Goal: Task Accomplishment & Management: Manage account settings

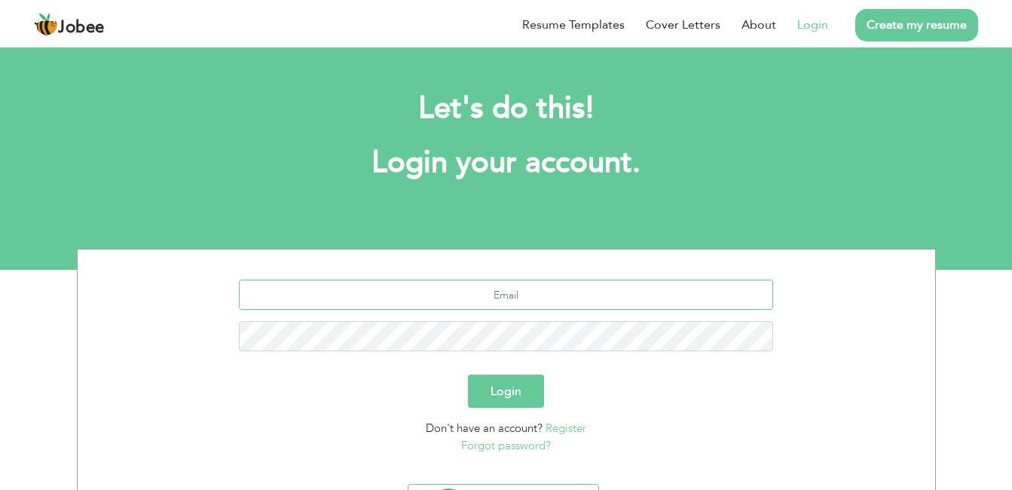
click at [566, 298] on input "text" at bounding box center [506, 295] width 534 height 30
type input "mamir6696@gmail.com"
click at [468, 374] on button "Login" at bounding box center [506, 390] width 76 height 33
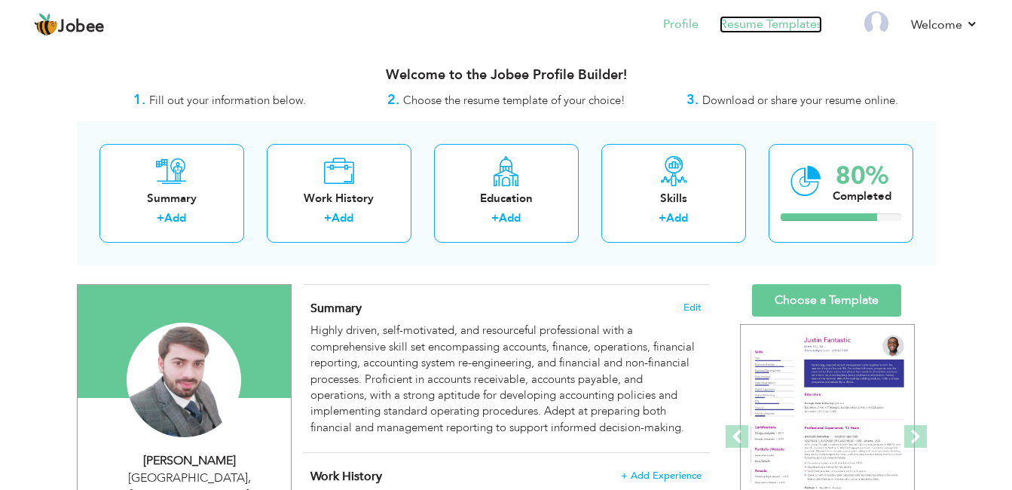
click at [782, 27] on link "Resume Templates" at bounding box center [771, 24] width 102 height 17
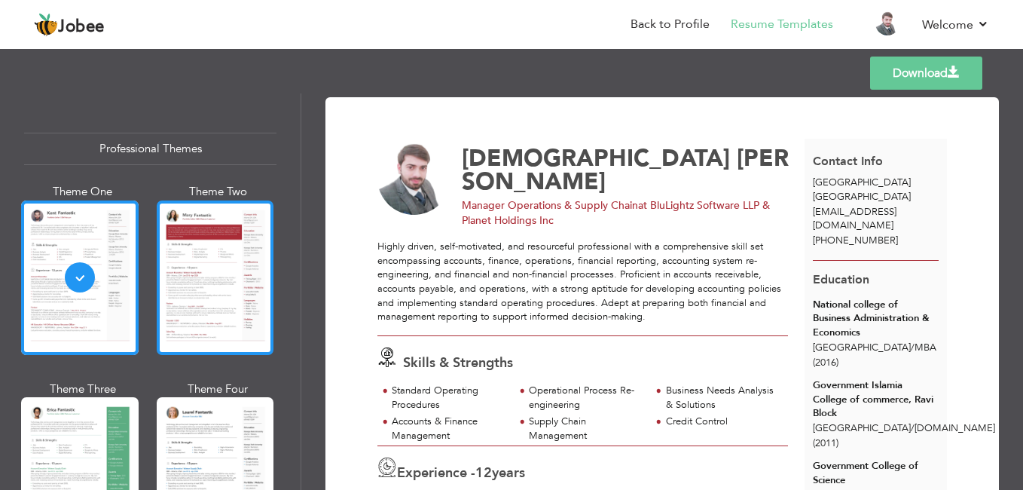
click at [209, 283] on div at bounding box center [216, 277] width 118 height 154
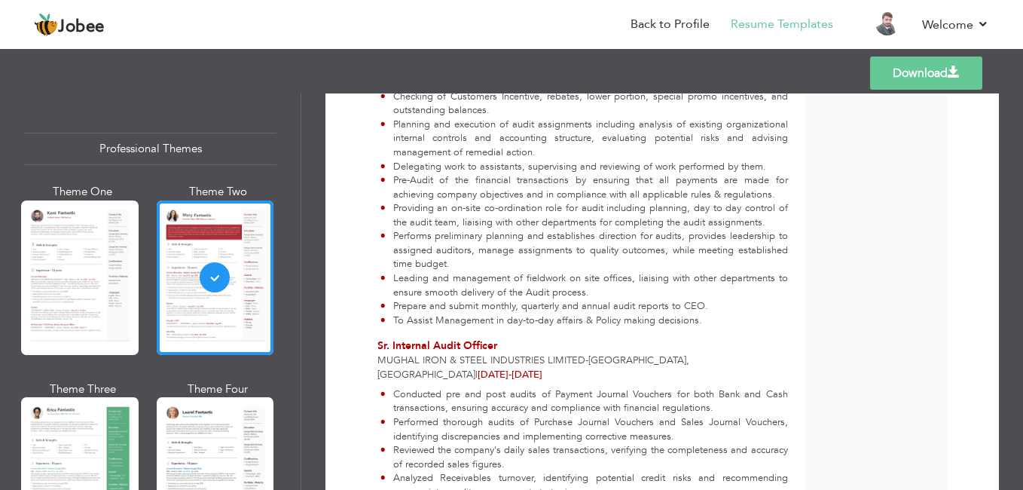
scroll to position [1206, 0]
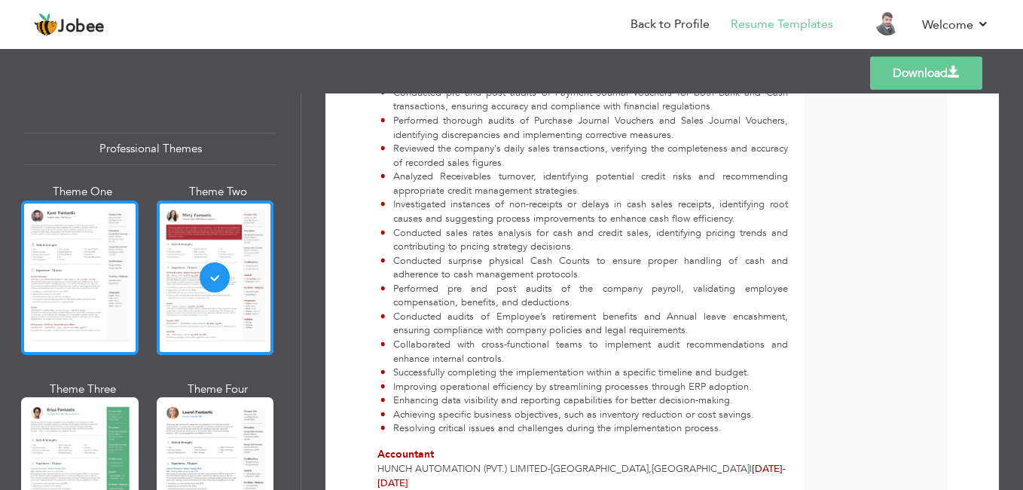
click at [84, 269] on div at bounding box center [80, 277] width 118 height 154
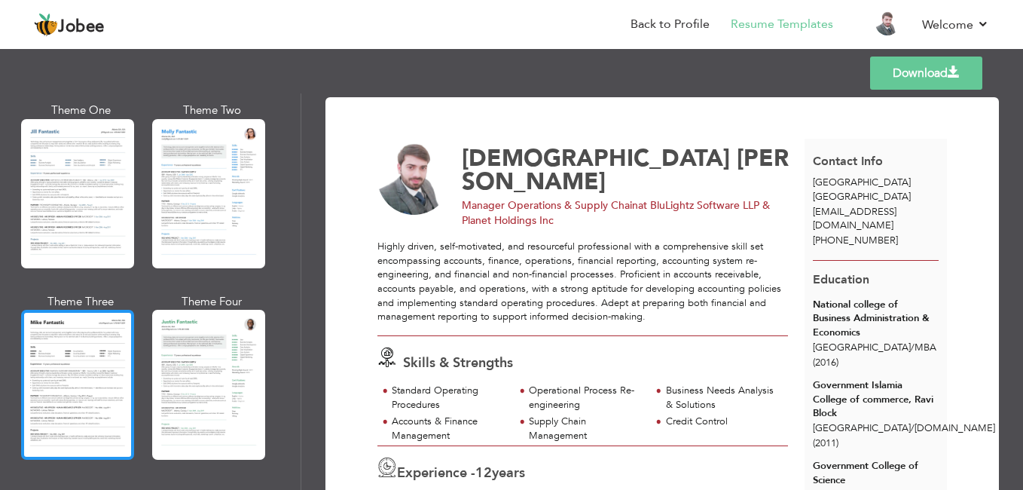
scroll to position [527, 0]
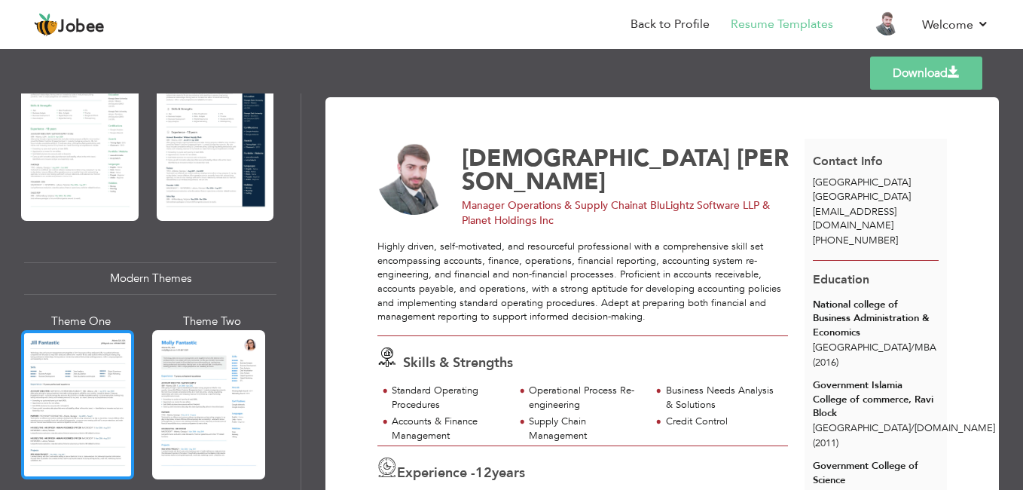
click at [86, 351] on div at bounding box center [77, 404] width 113 height 149
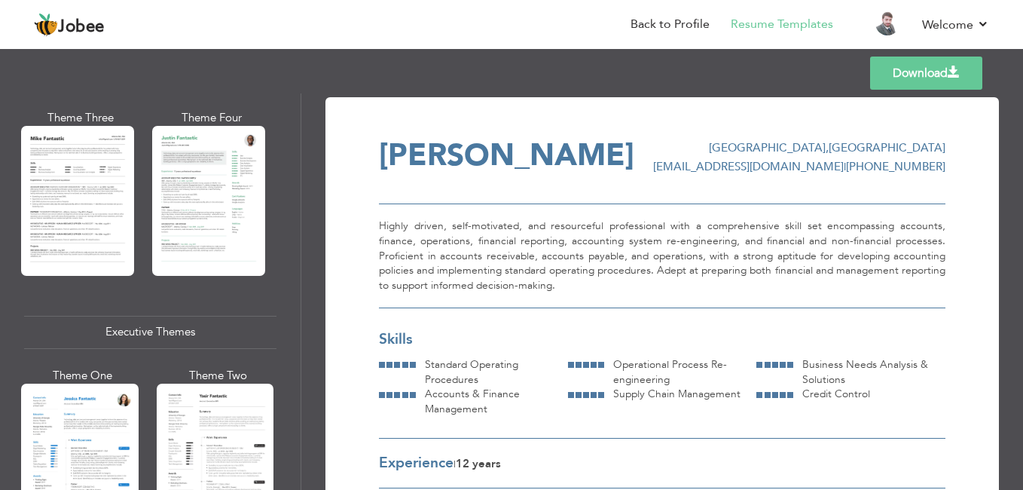
scroll to position [980, 0]
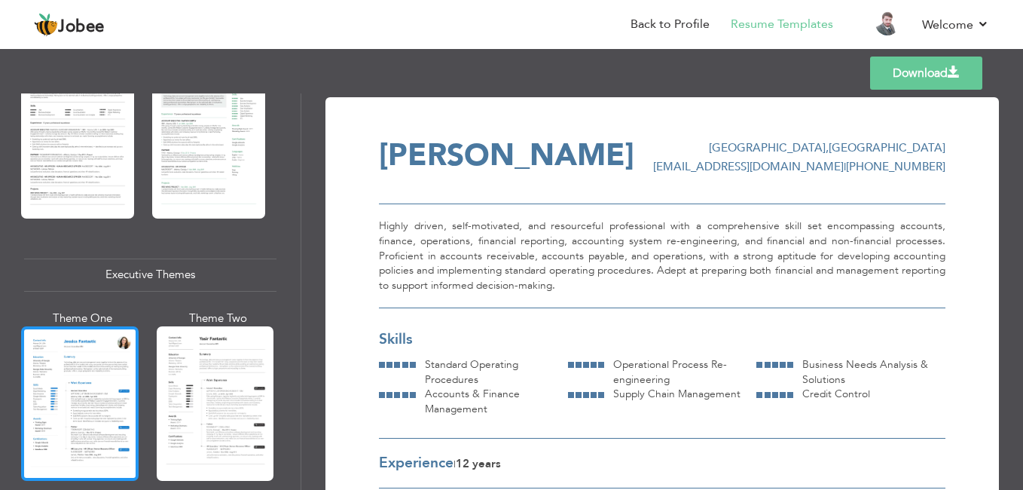
click at [83, 359] on div at bounding box center [80, 403] width 118 height 154
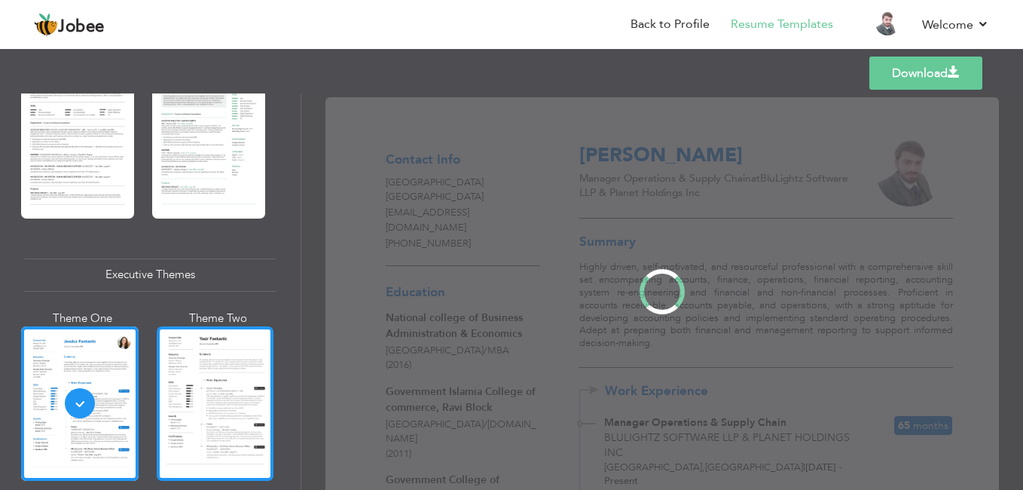
scroll to position [979, 0]
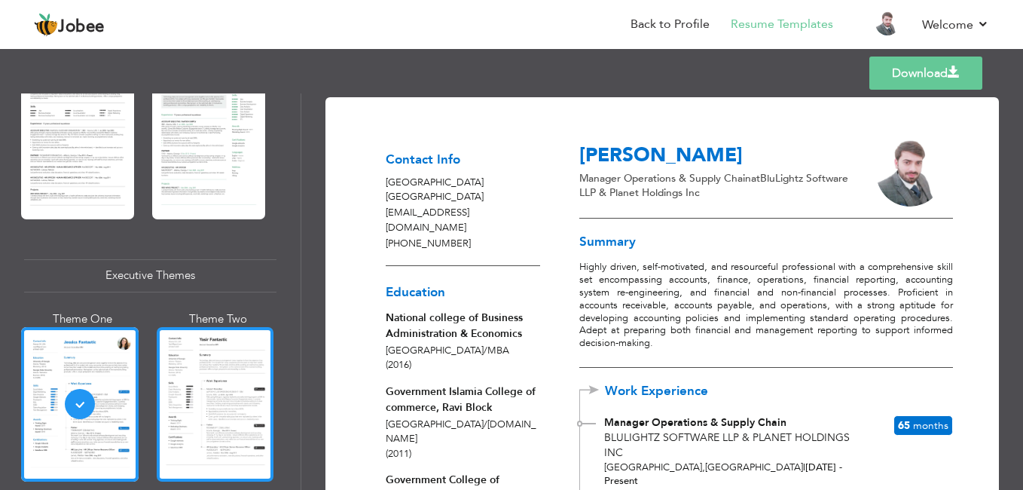
click at [203, 362] on div at bounding box center [216, 404] width 118 height 154
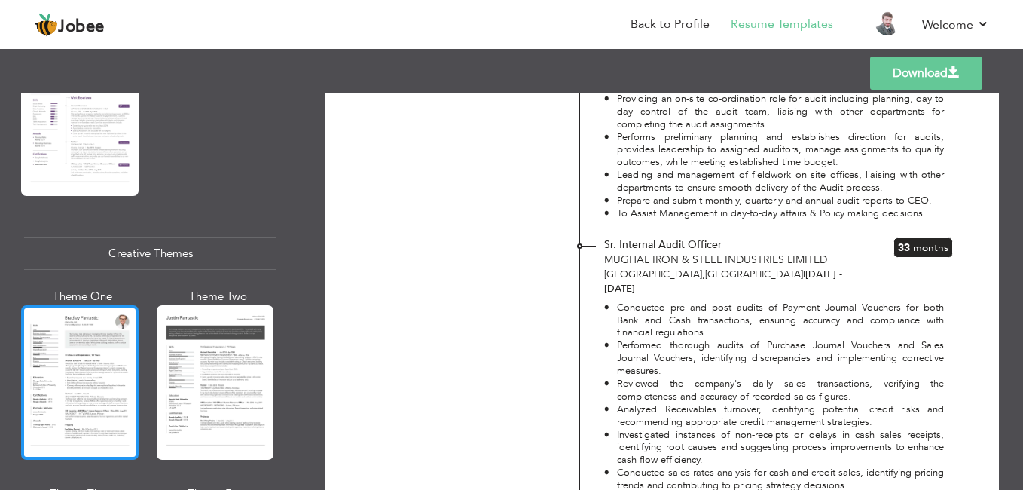
scroll to position [1733, 0]
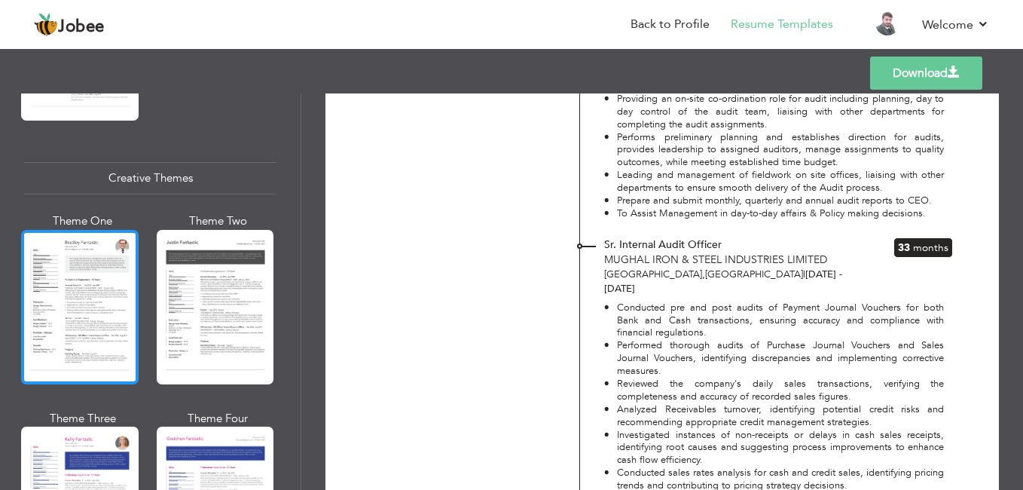
click at [77, 293] on div at bounding box center [80, 307] width 118 height 154
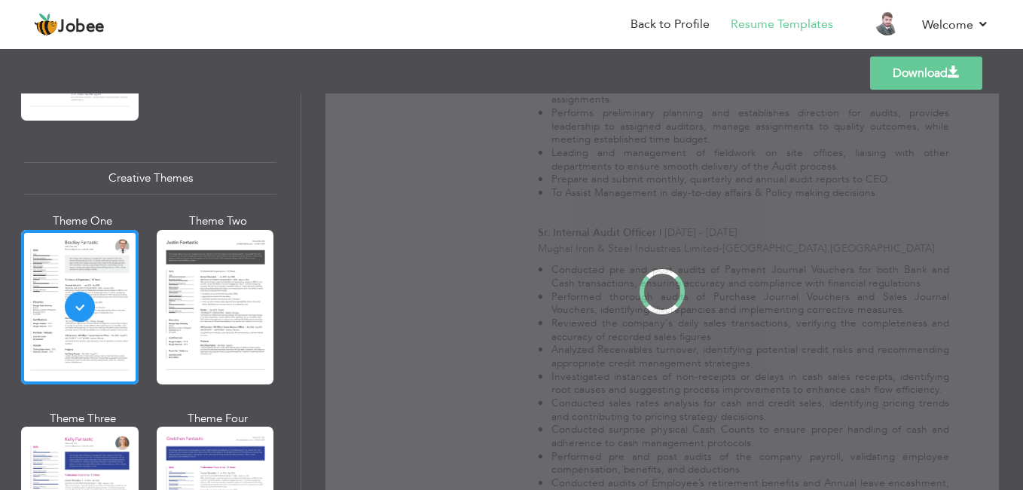
scroll to position [0, 0]
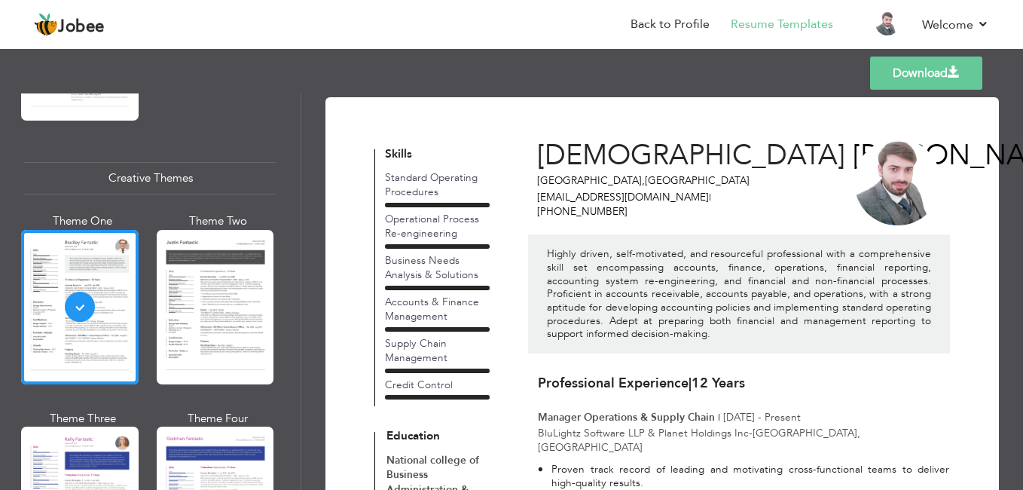
click at [76, 292] on div at bounding box center [80, 307] width 118 height 154
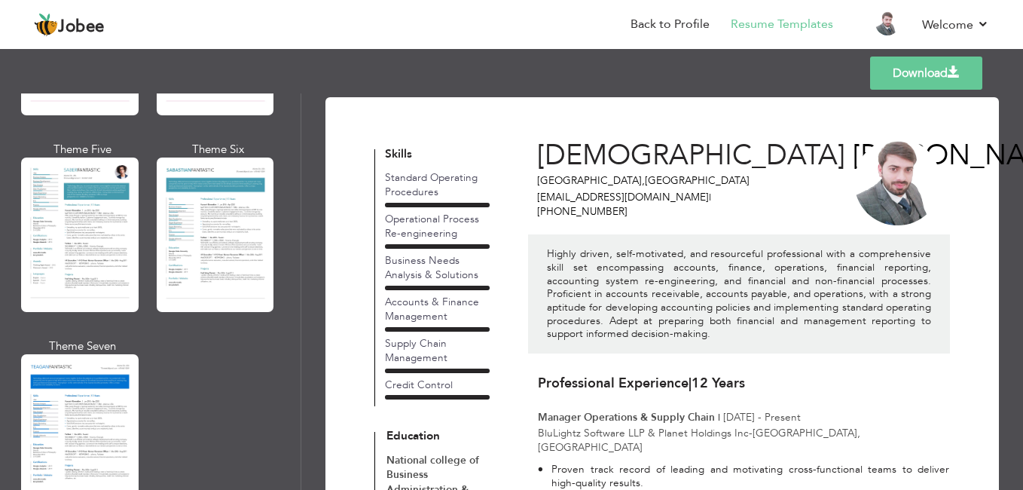
scroll to position [2223, 0]
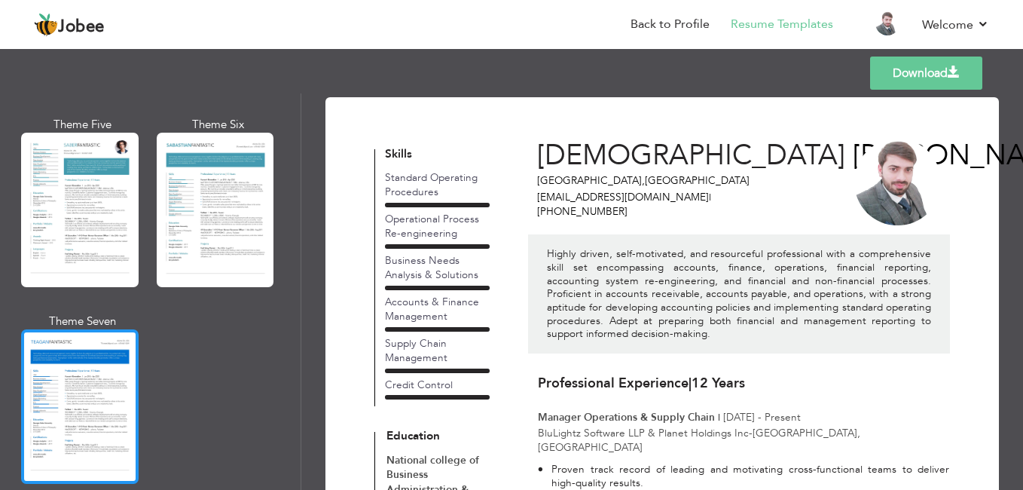
click at [72, 355] on div at bounding box center [80, 406] width 118 height 154
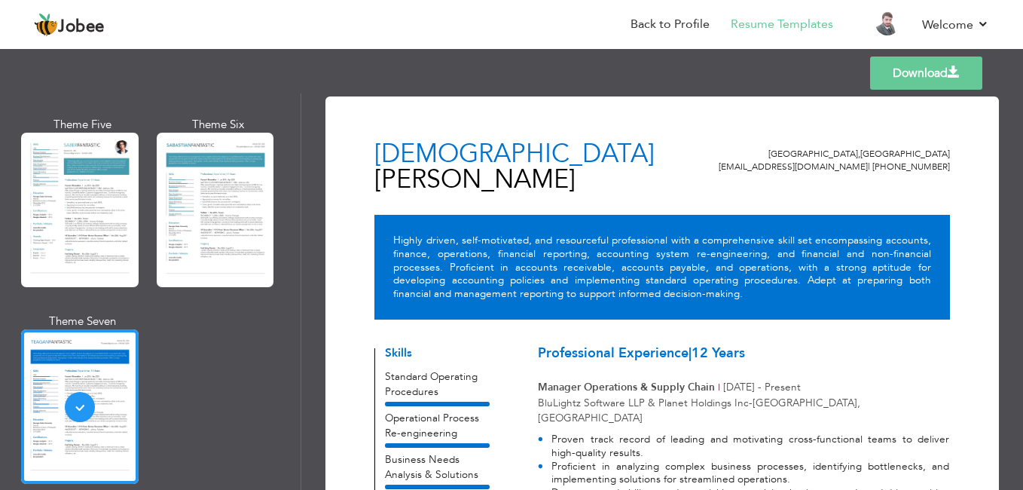
scroll to position [0, 0]
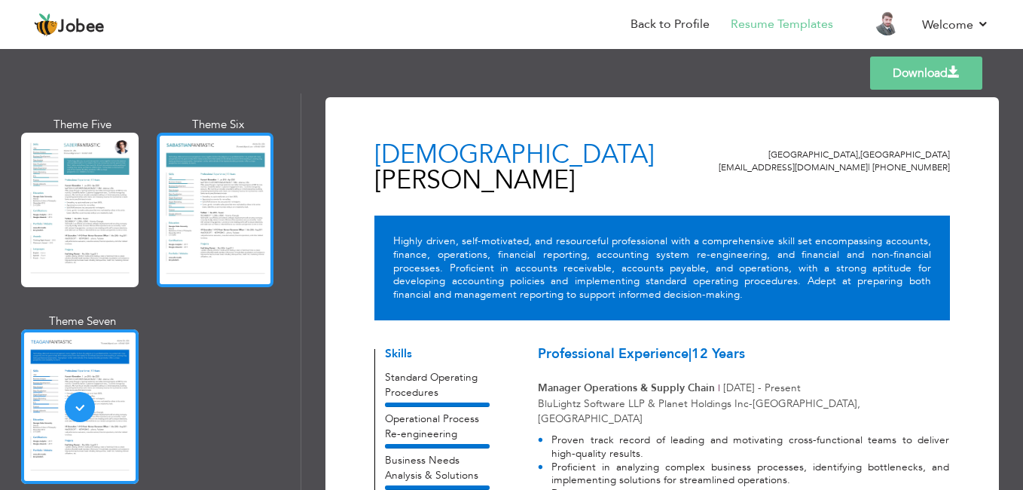
click at [222, 188] on div at bounding box center [216, 210] width 118 height 154
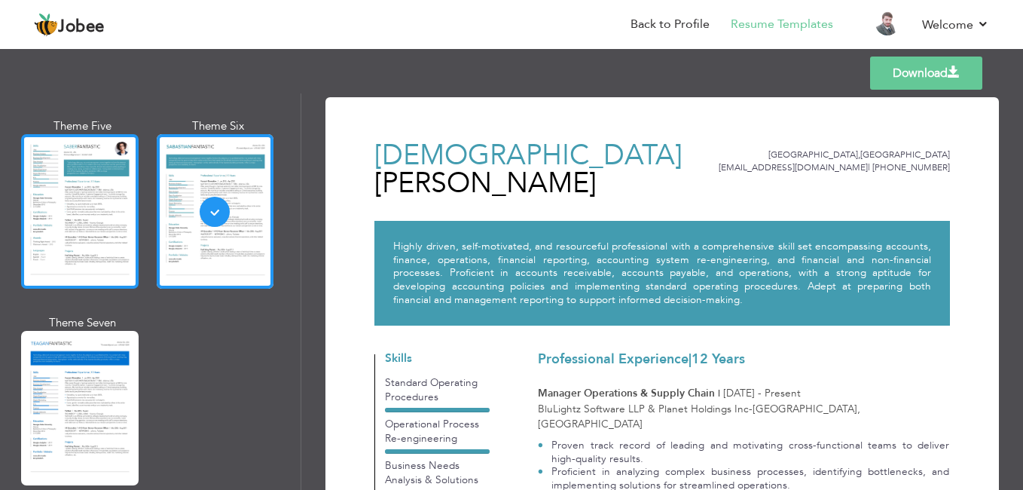
scroll to position [2223, 0]
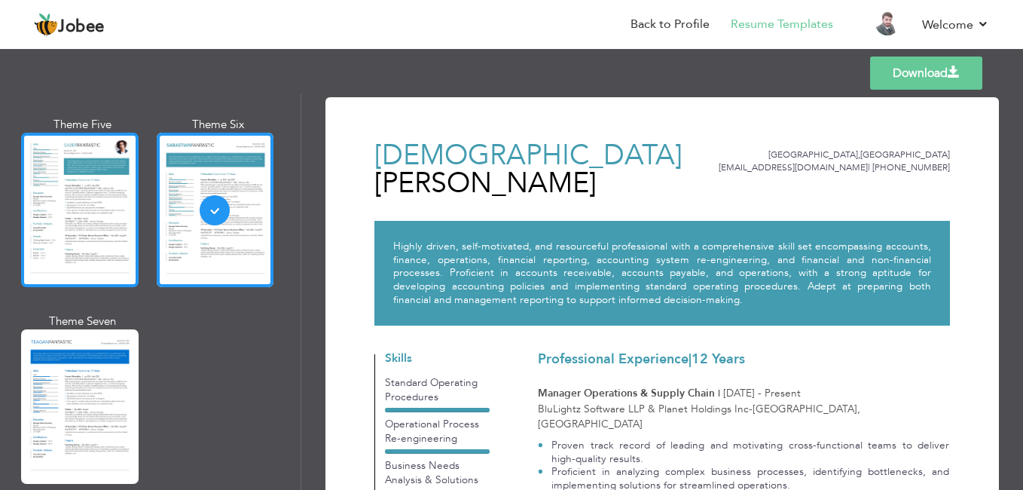
click at [105, 170] on div at bounding box center [80, 210] width 118 height 154
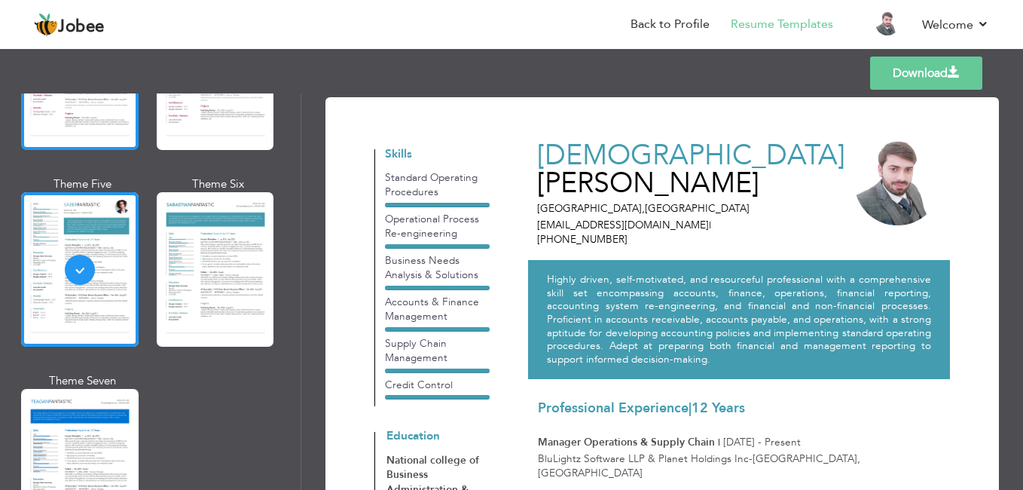
scroll to position [2073, 0]
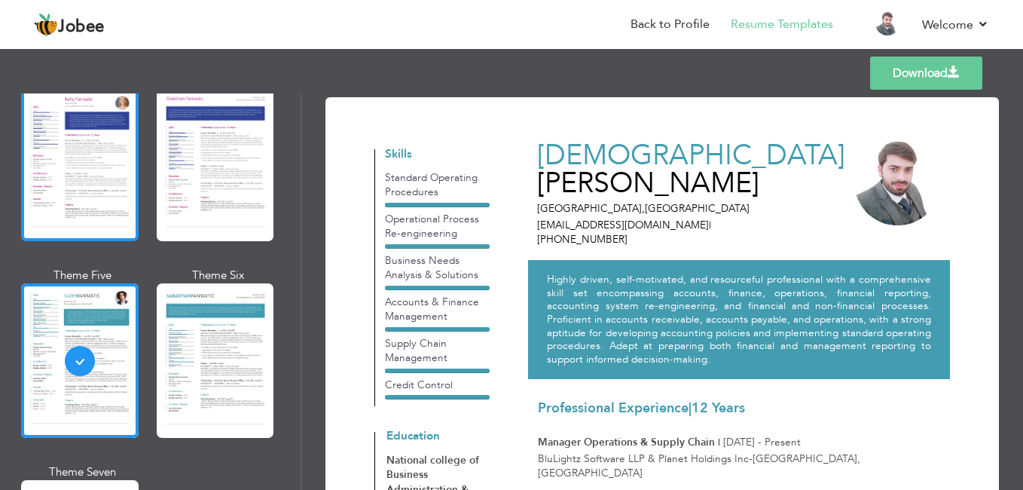
click at [101, 189] on div at bounding box center [80, 164] width 118 height 154
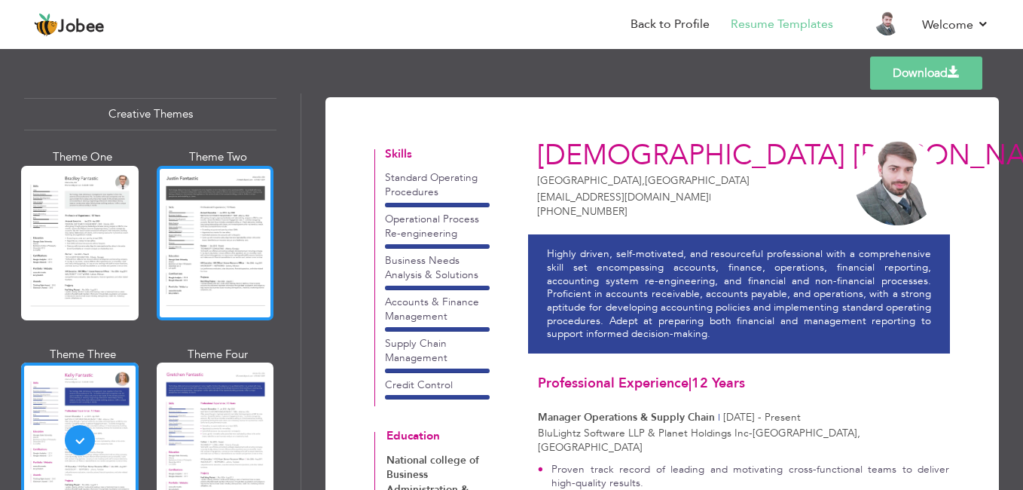
scroll to position [1771, 0]
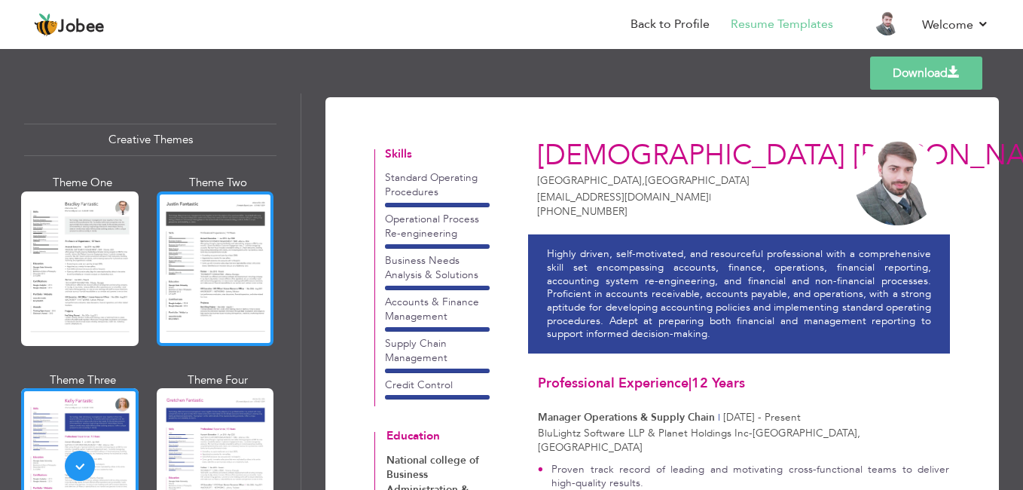
click at [188, 269] on div at bounding box center [216, 268] width 118 height 154
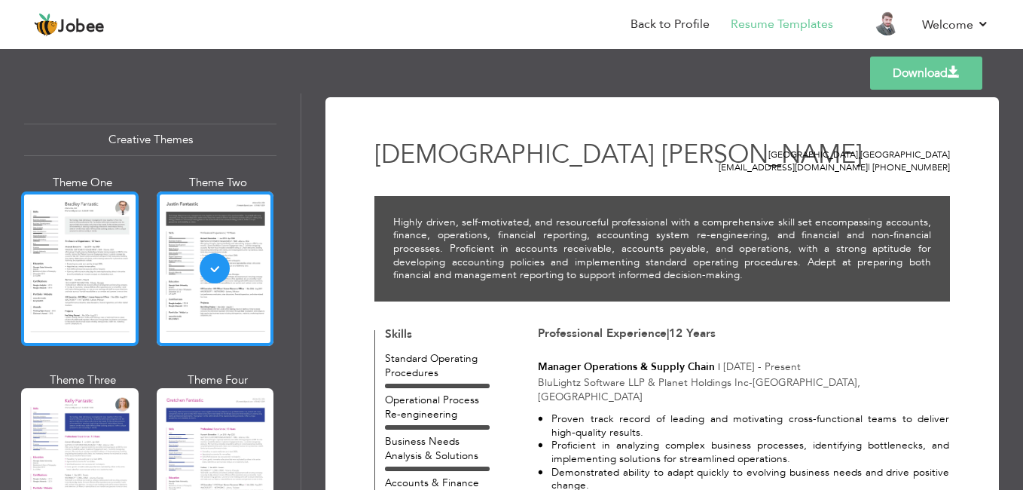
click at [114, 240] on div at bounding box center [80, 268] width 118 height 154
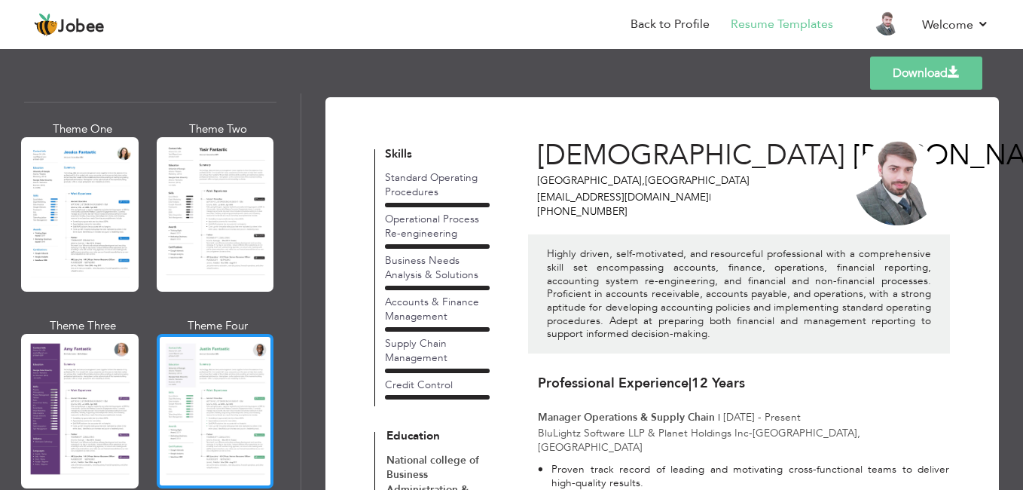
scroll to position [1018, 0]
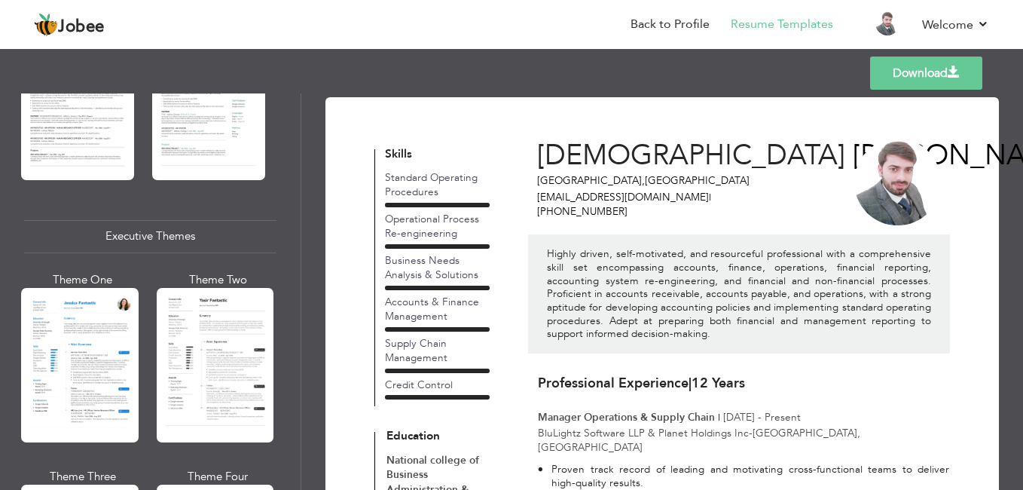
drag, startPoint x: 98, startPoint y: 313, endPoint x: 110, endPoint y: 312, distance: 12.1
click at [97, 313] on div at bounding box center [80, 365] width 118 height 154
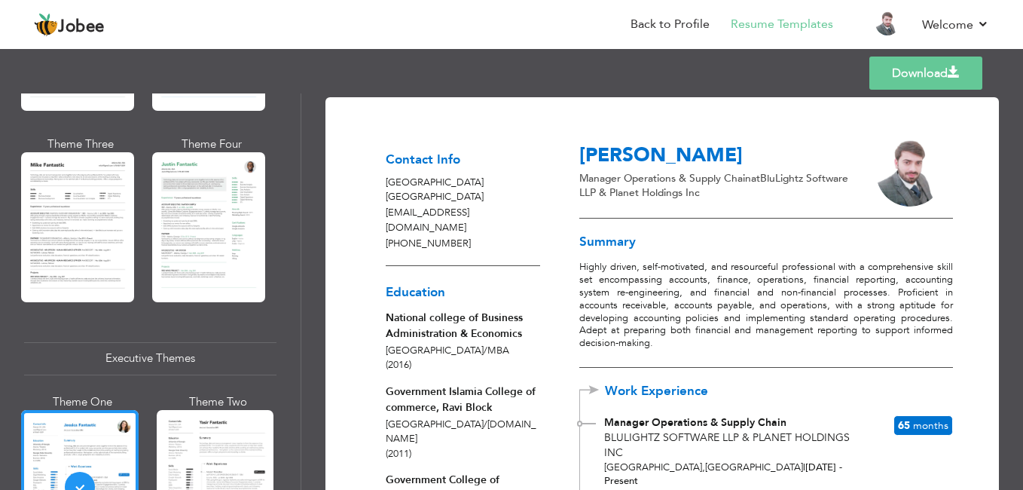
scroll to position [866, 0]
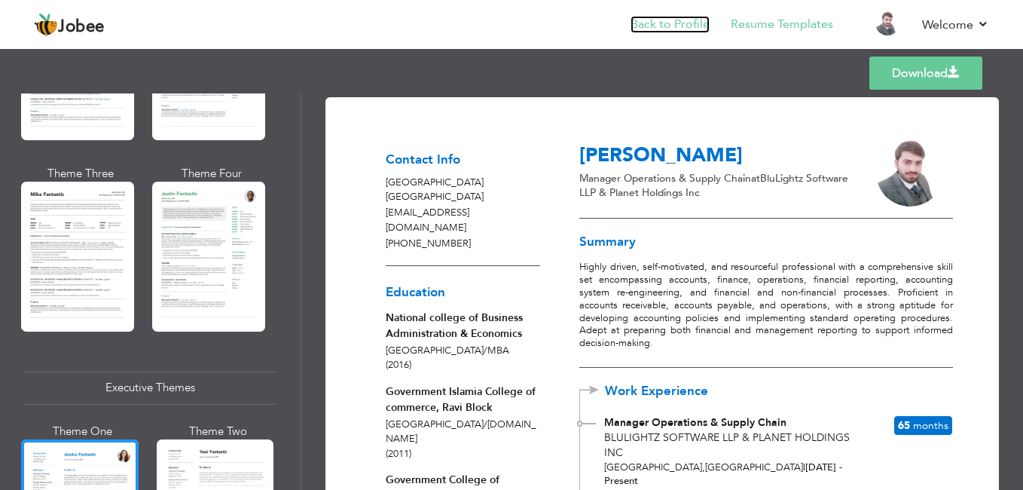
click at [676, 24] on link "Back to Profile" at bounding box center [670, 24] width 79 height 17
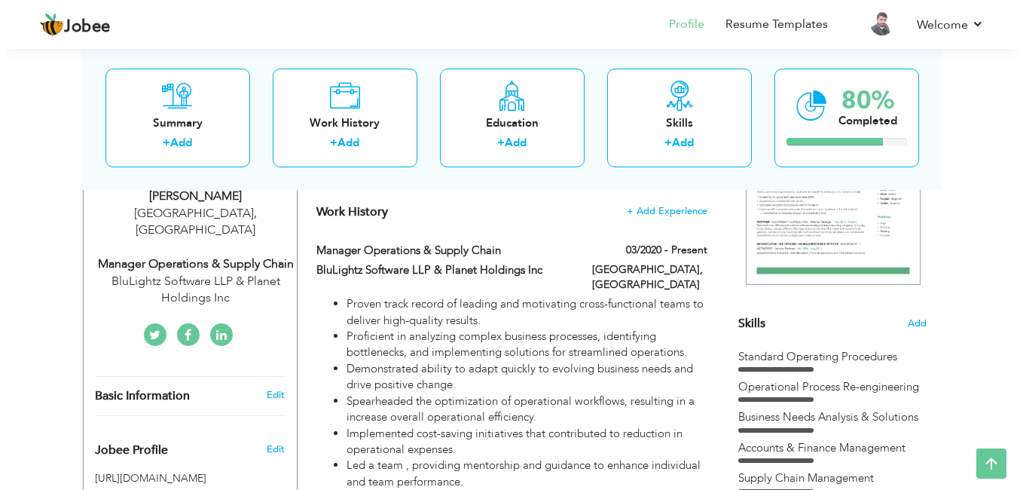
scroll to position [301, 0]
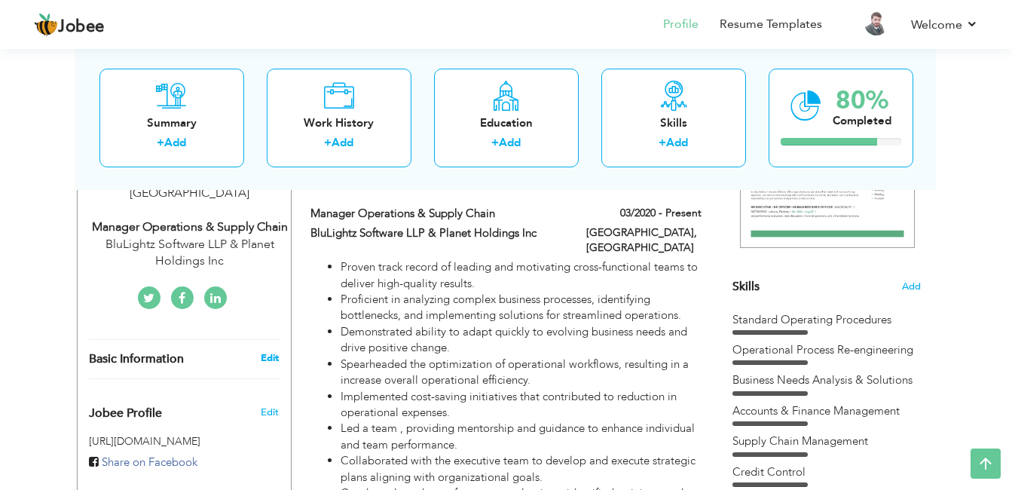
click at [269, 351] on link "Edit" at bounding box center [270, 358] width 18 height 14
type input "[DEMOGRAPHIC_DATA]"
type input "[PERSON_NAME]"
type input "[PHONE_NUMBER]"
select select "number:166"
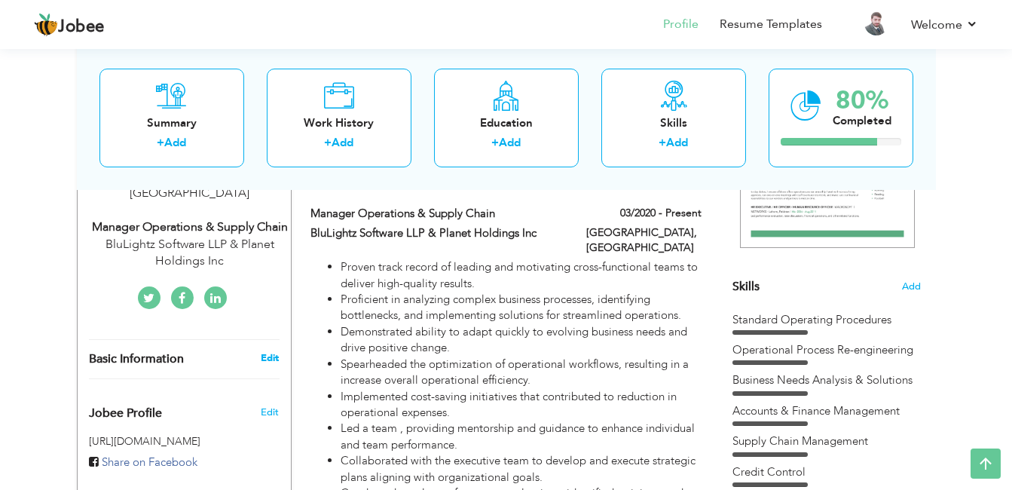
type input "[GEOGRAPHIC_DATA]"
select select "number:14"
type input "BluLightz Software LLP & Planet Holdings Inc"
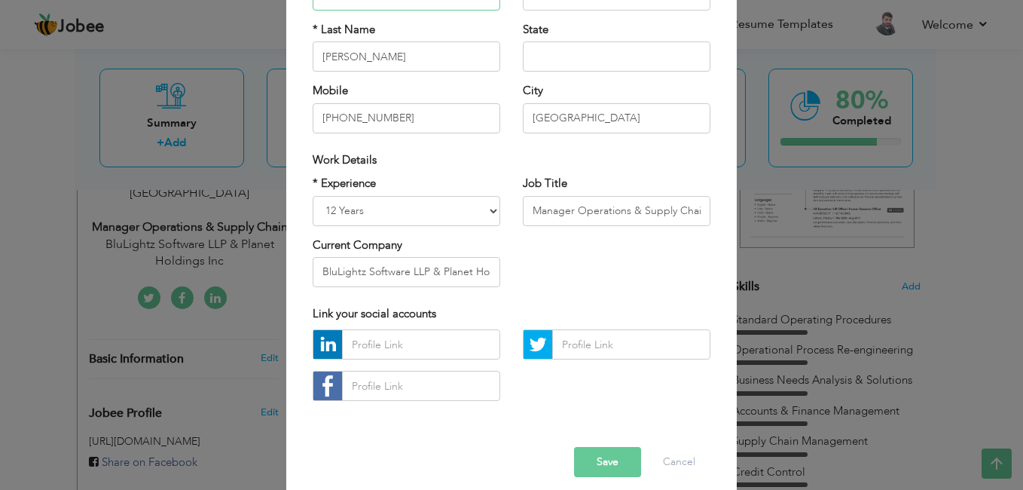
scroll to position [191, 0]
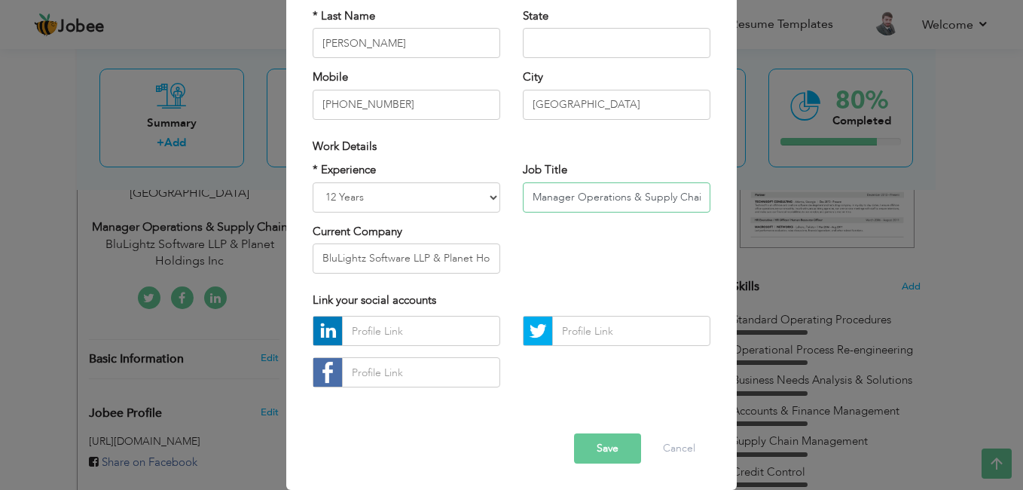
click at [628, 196] on input "Manager Operations & Supply Chain" at bounding box center [617, 197] width 188 height 30
type input "Manager Operations & Accounts Receivable"
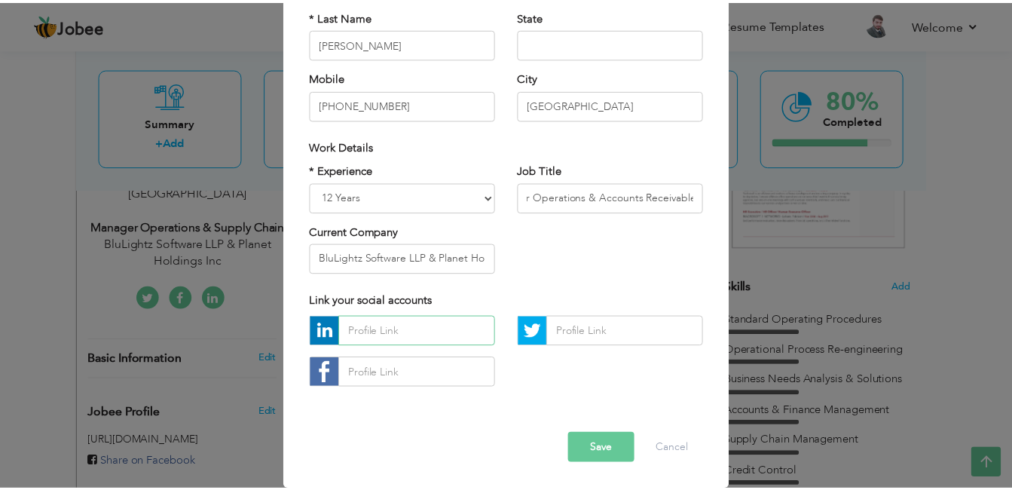
scroll to position [0, 0]
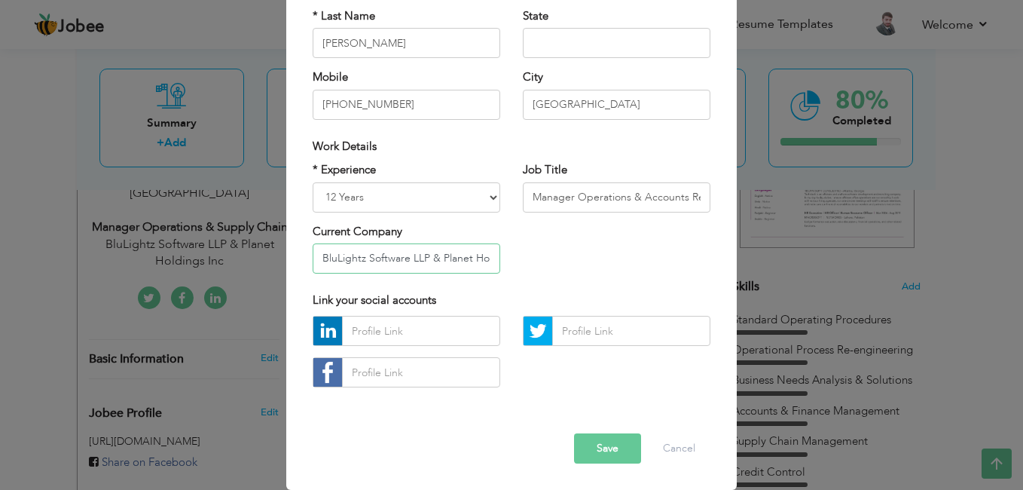
drag, startPoint x: 395, startPoint y: 258, endPoint x: 264, endPoint y: 261, distance: 130.4
click at [264, 261] on div "× Profile Contact Information * First Name Muhammad * Last Name Amir" at bounding box center [511, 245] width 1023 height 490
type input "Teletrade FZE & Planet Holdings Inc"
click at [600, 447] on button "Save" at bounding box center [607, 448] width 67 height 30
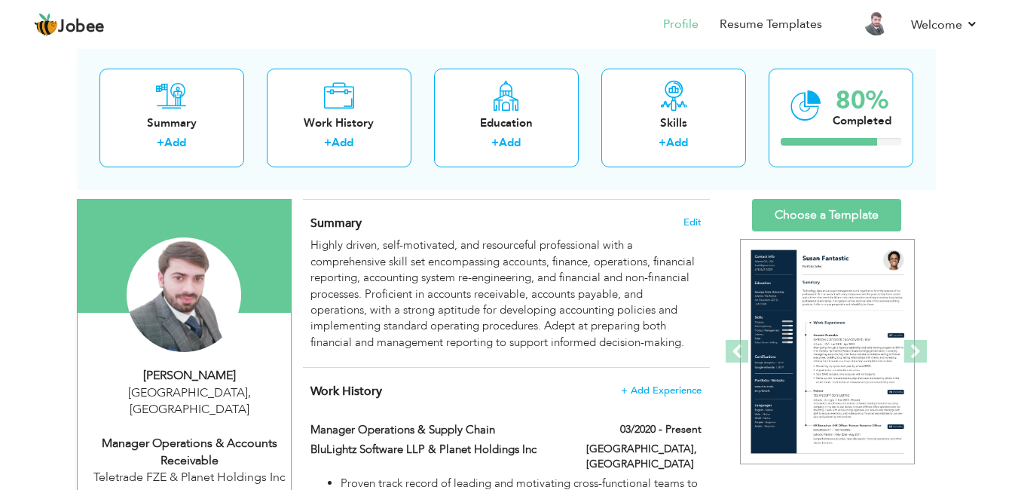
scroll to position [226, 0]
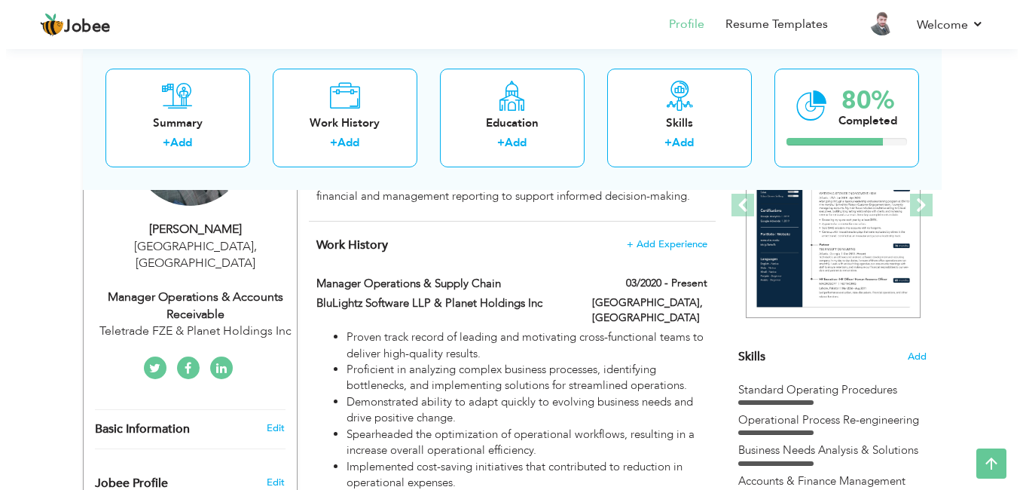
scroll to position [226, 0]
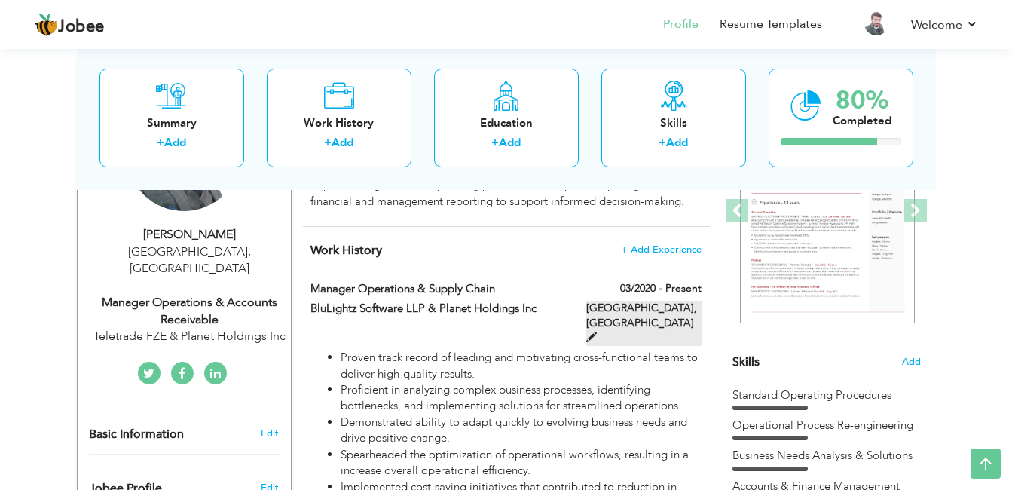
click at [597, 332] on span at bounding box center [591, 337] width 11 height 11
type input "Manager Operations & Supply Chain"
type input "BluLightz Software LLP & Planet Holdings Inc"
type input "03/2020"
type input "[GEOGRAPHIC_DATA]"
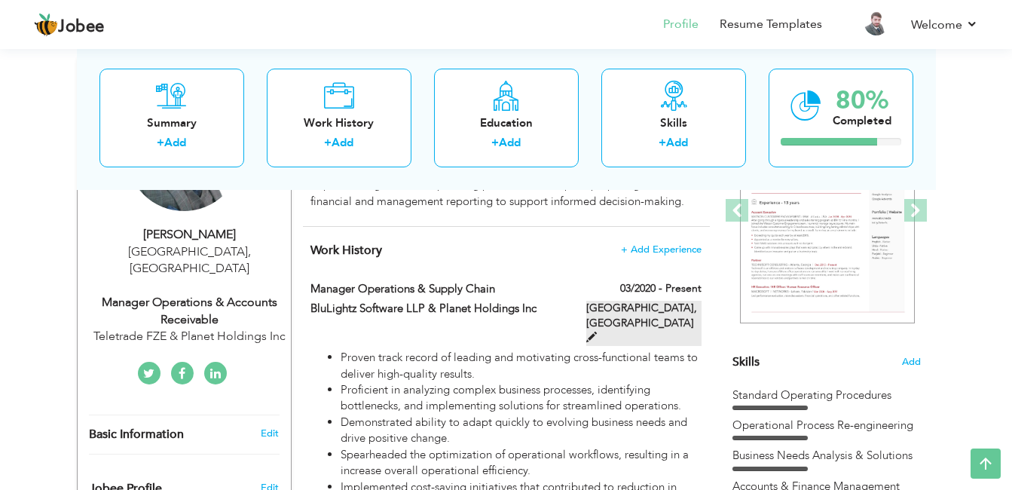
type input "[GEOGRAPHIC_DATA]"
checkbox input "true"
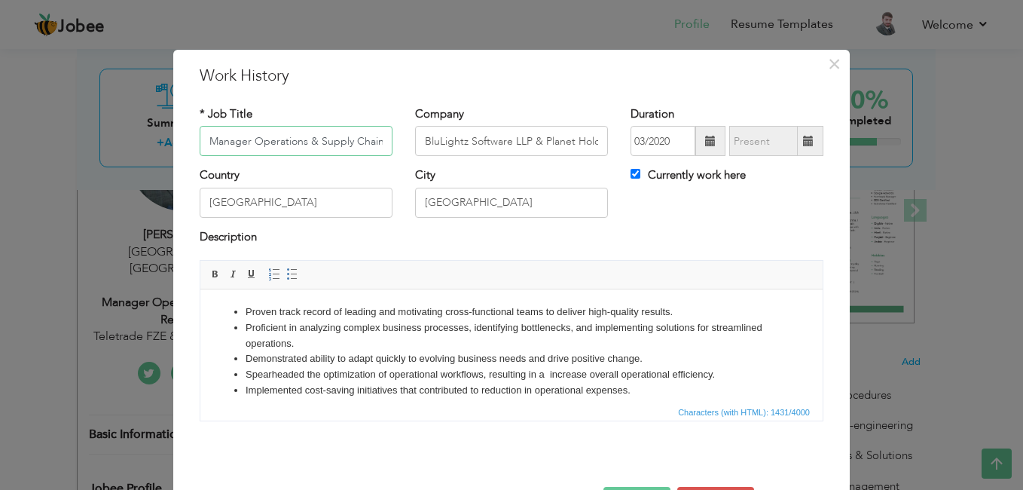
drag, startPoint x: 354, startPoint y: 140, endPoint x: 435, endPoint y: 142, distance: 80.6
click at [435, 142] on div "* Job Title Manager Operations & Supply Chain Company BluLightz Software LLP & …" at bounding box center [511, 136] width 646 height 61
type input "Manager Operations & Accounts Receivable"
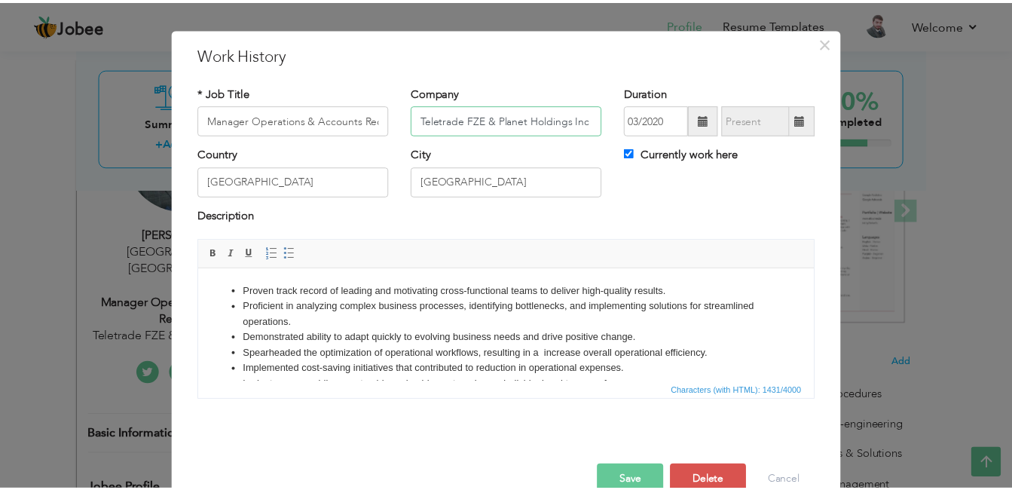
scroll to position [53, 0]
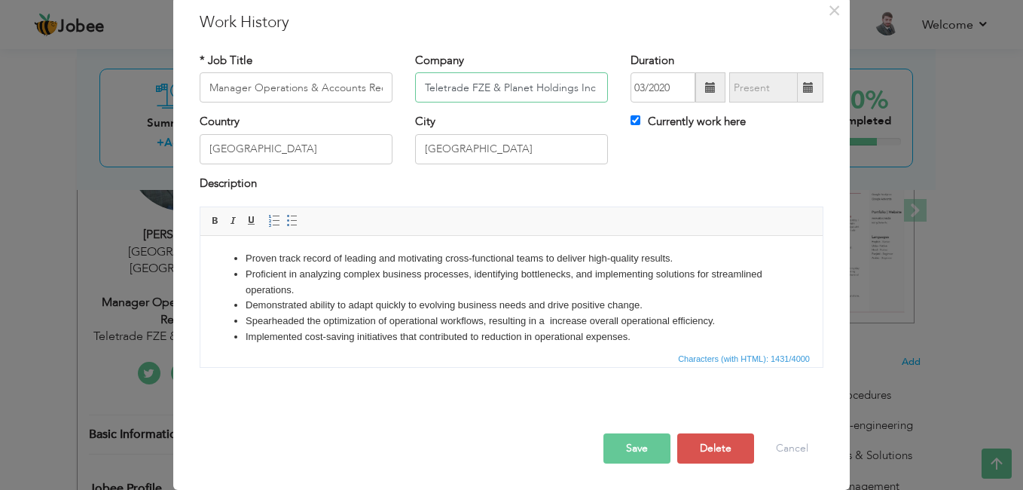
type input "Teletrade FZE & Planet Holdings Inc"
click at [637, 448] on button "Save" at bounding box center [637, 448] width 67 height 30
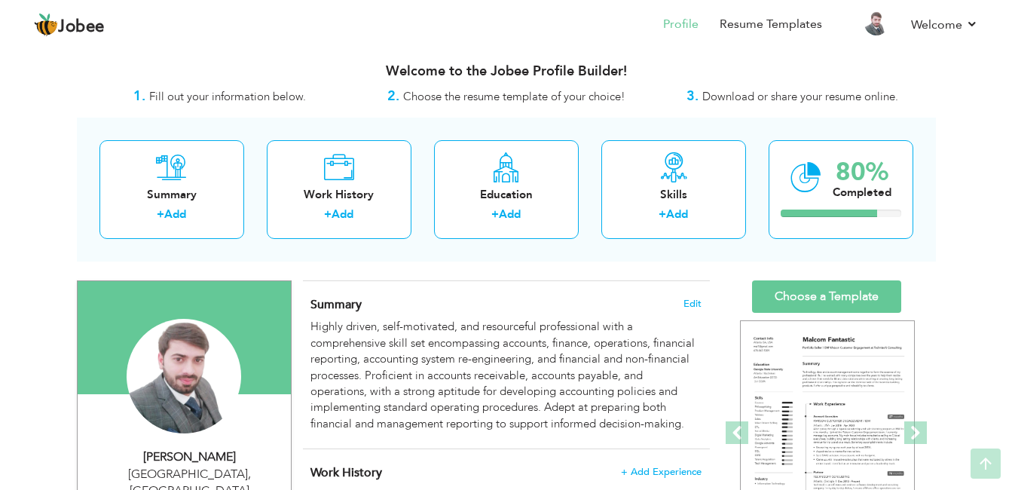
scroll to position [0, 0]
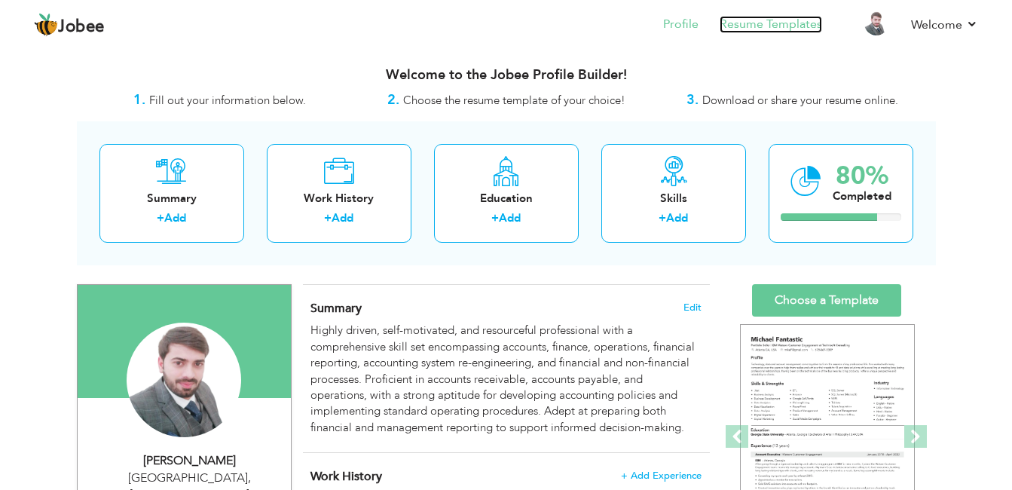
click at [777, 21] on link "Resume Templates" at bounding box center [771, 24] width 102 height 17
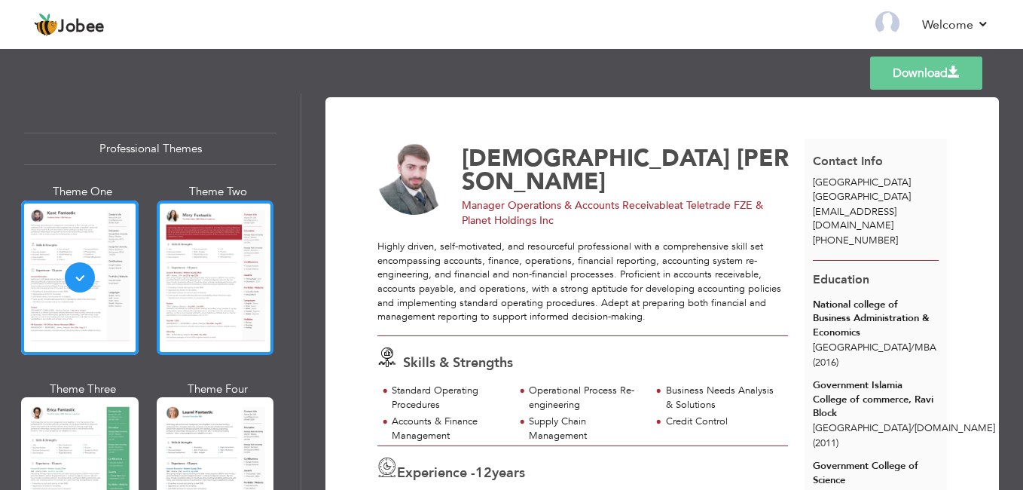
click at [190, 265] on div at bounding box center [216, 277] width 118 height 154
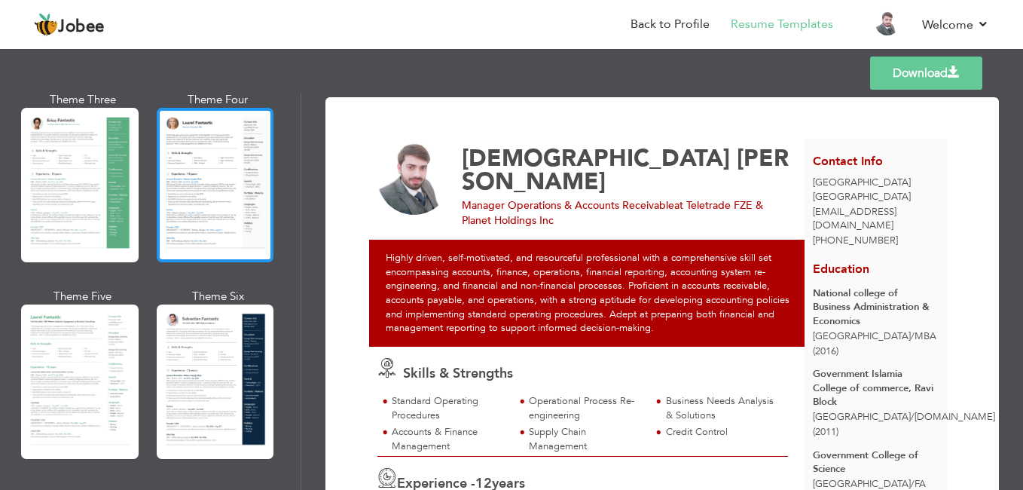
scroll to position [301, 0]
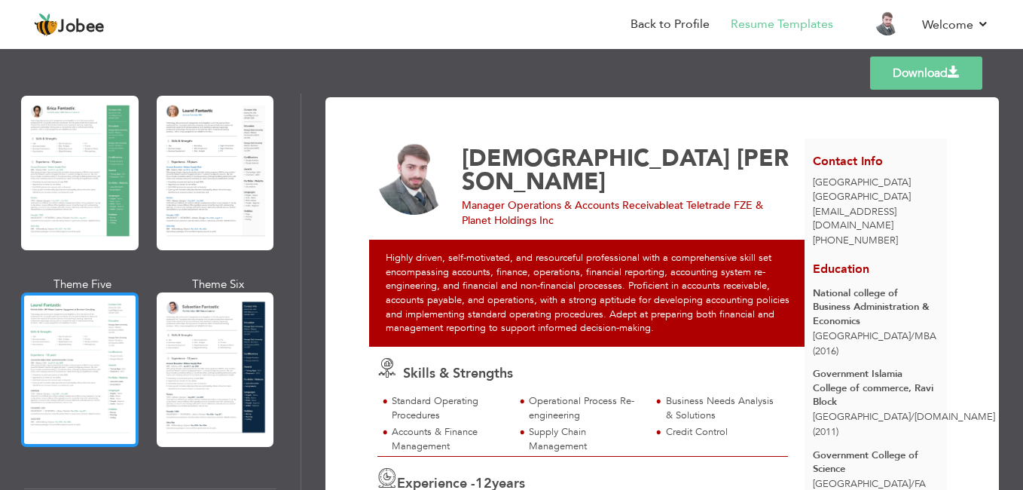
click at [93, 339] on div at bounding box center [80, 369] width 118 height 154
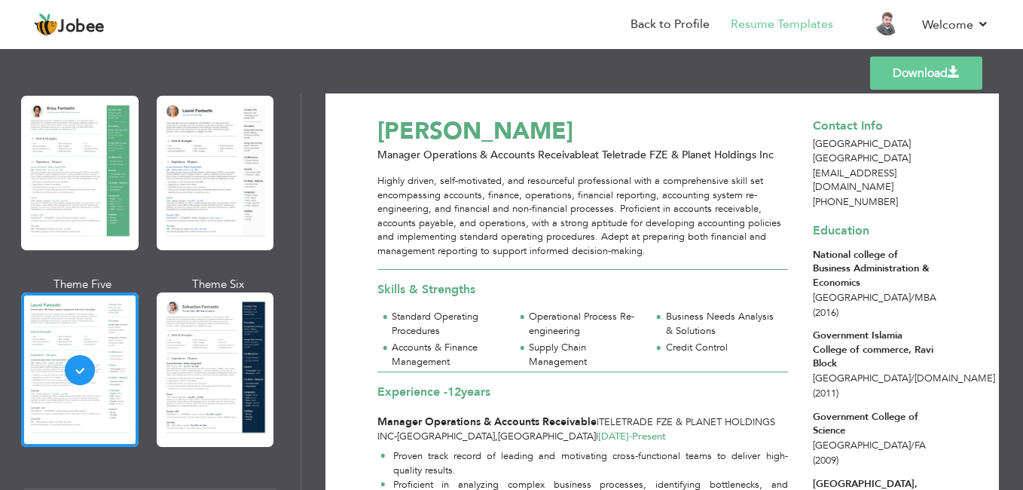
scroll to position [0, 0]
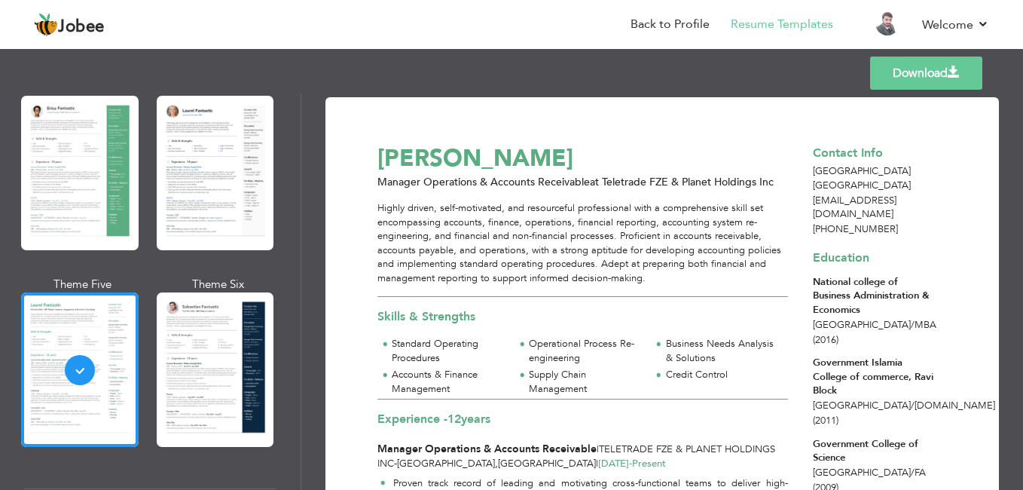
click at [937, 75] on link "Download" at bounding box center [926, 73] width 112 height 33
